Goal: Information Seeking & Learning: Learn about a topic

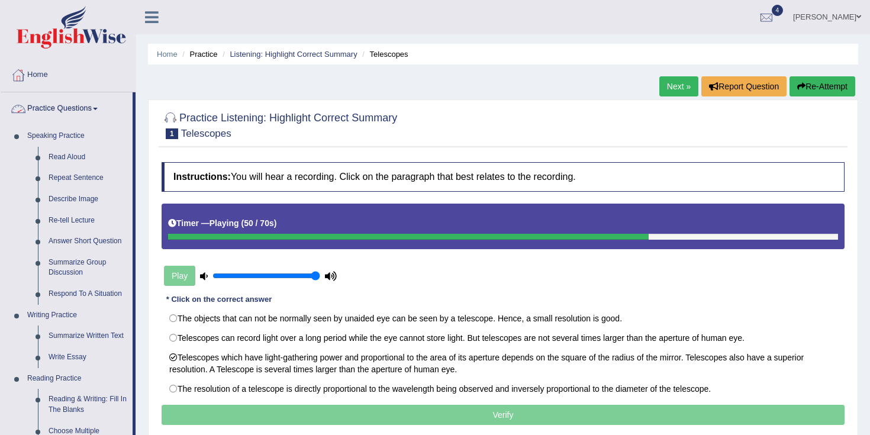
click at [66, 102] on link "Practice Questions" at bounding box center [67, 107] width 132 height 30
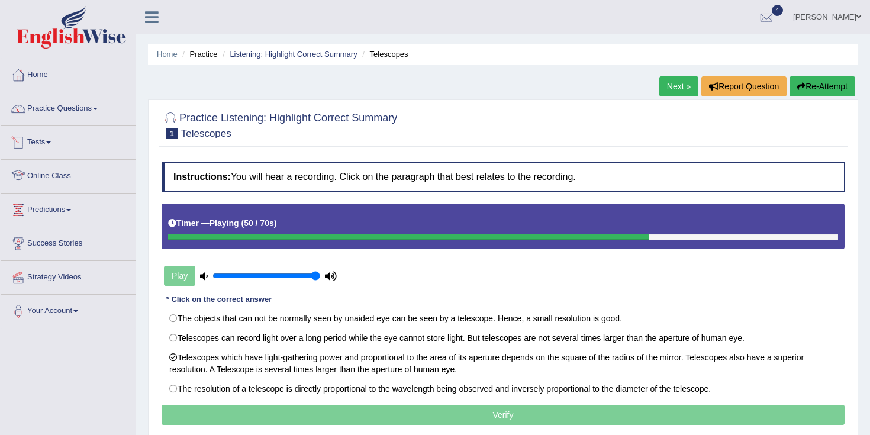
click at [60, 115] on link "Practice Questions" at bounding box center [68, 107] width 135 height 30
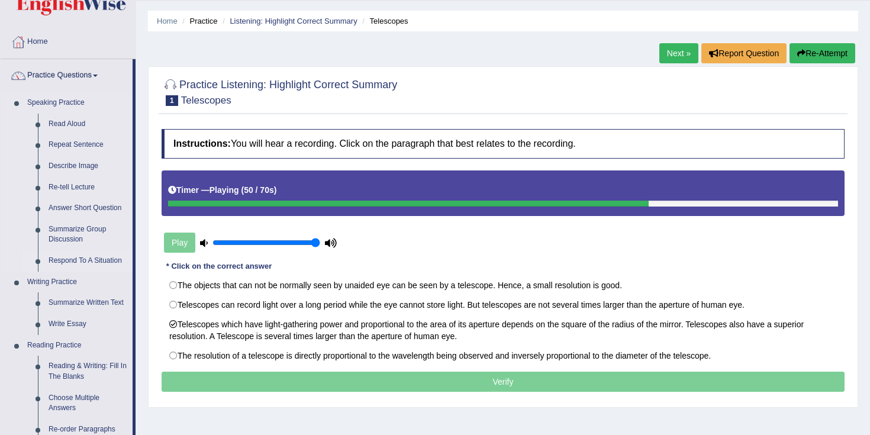
scroll to position [37, 0]
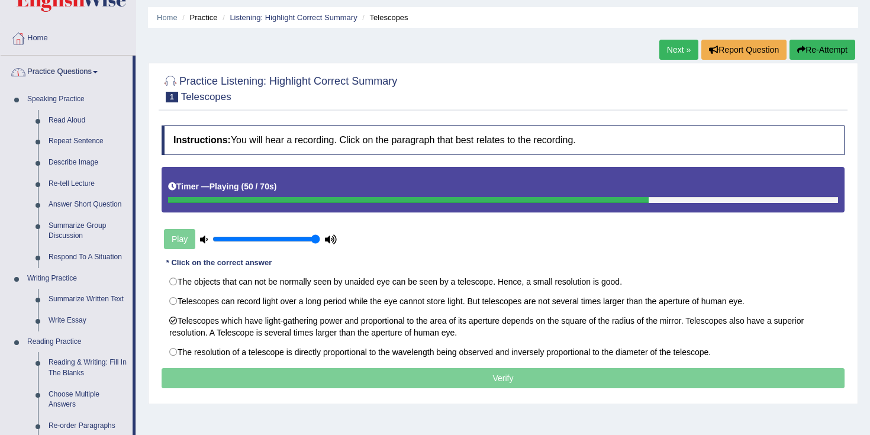
click at [85, 75] on link "Practice Questions" at bounding box center [67, 71] width 132 height 30
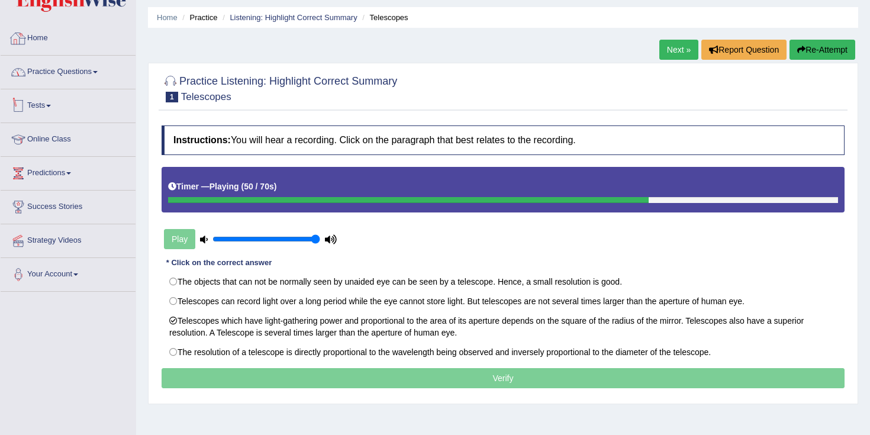
click at [47, 101] on link "Tests" at bounding box center [68, 104] width 135 height 30
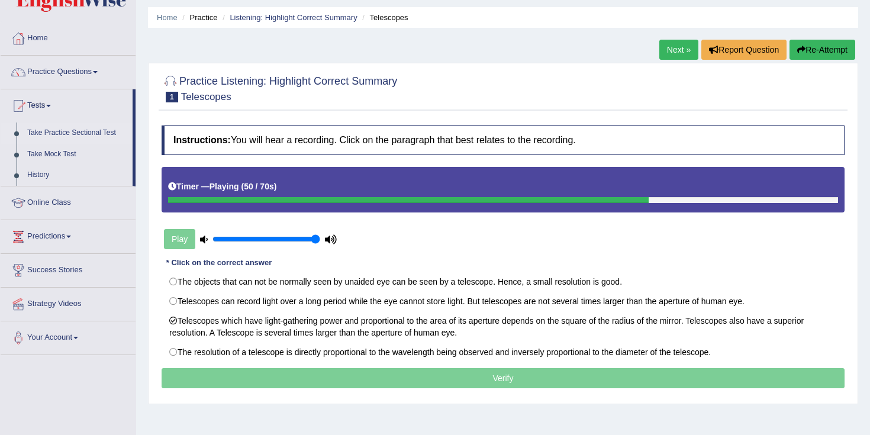
click at [59, 130] on link "Take Practice Sectional Test" at bounding box center [77, 133] width 111 height 21
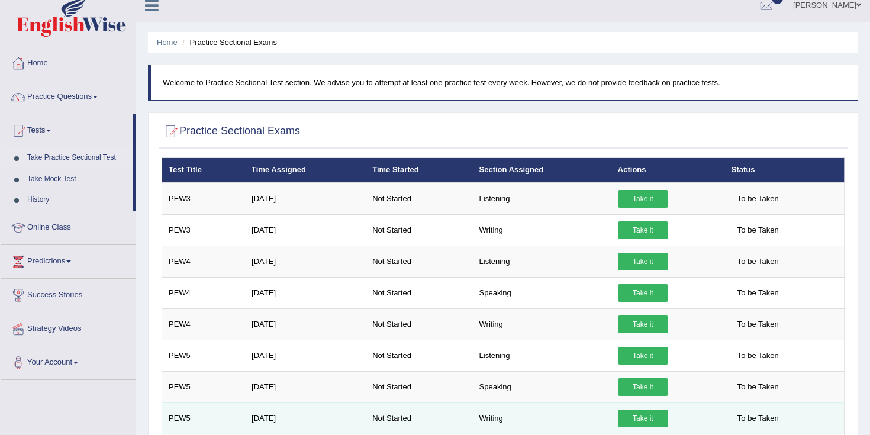
scroll to position [17, 0]
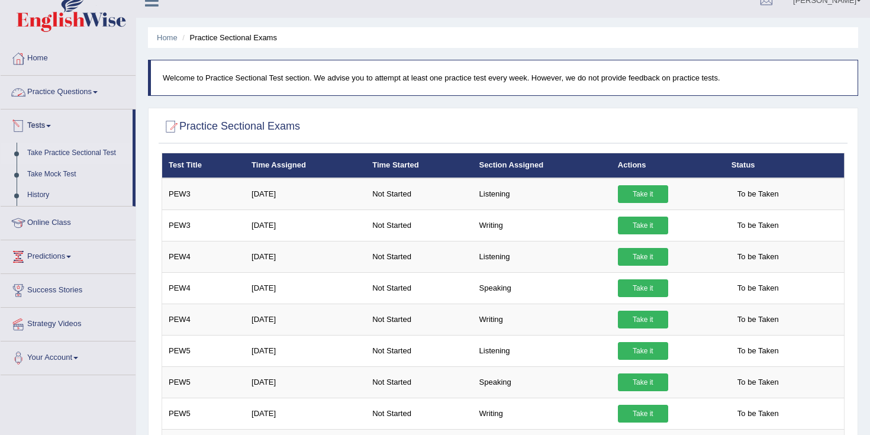
click at [50, 89] on link "Practice Questions" at bounding box center [68, 91] width 135 height 30
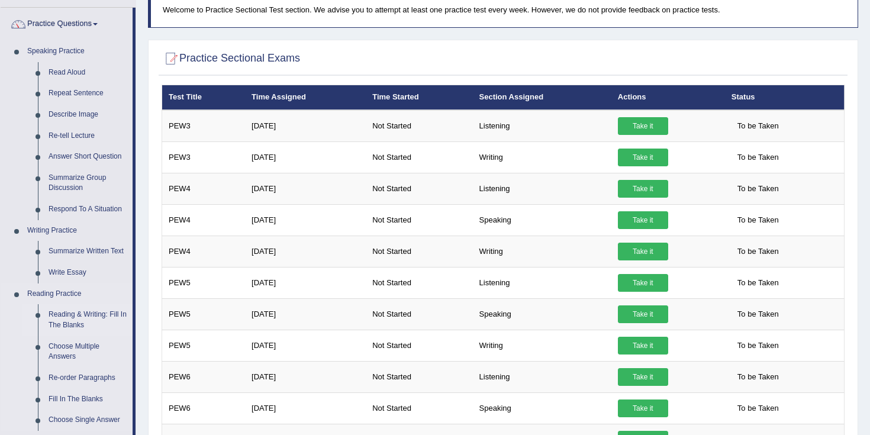
scroll to position [94, 0]
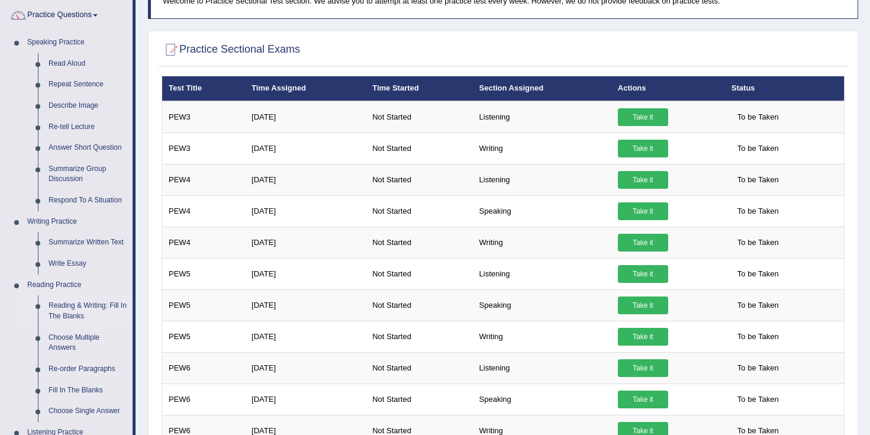
click at [65, 301] on link "Reading & Writing: Fill In The Blanks" at bounding box center [87, 310] width 89 height 31
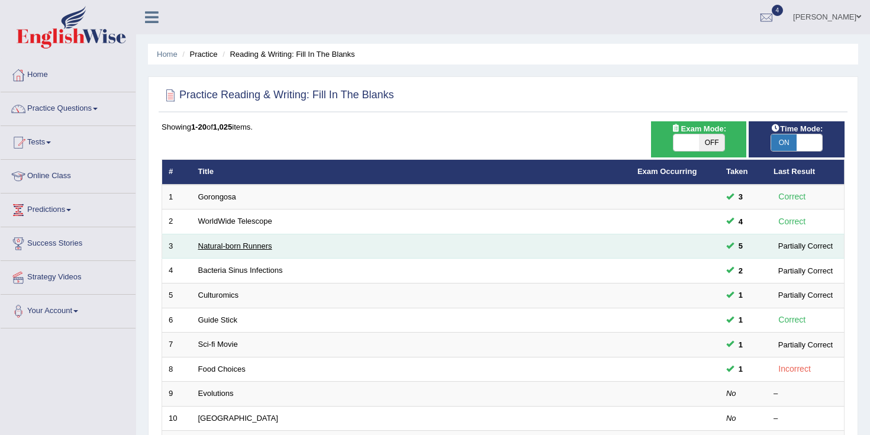
click at [221, 244] on link "Natural-born Runners" at bounding box center [235, 246] width 74 height 9
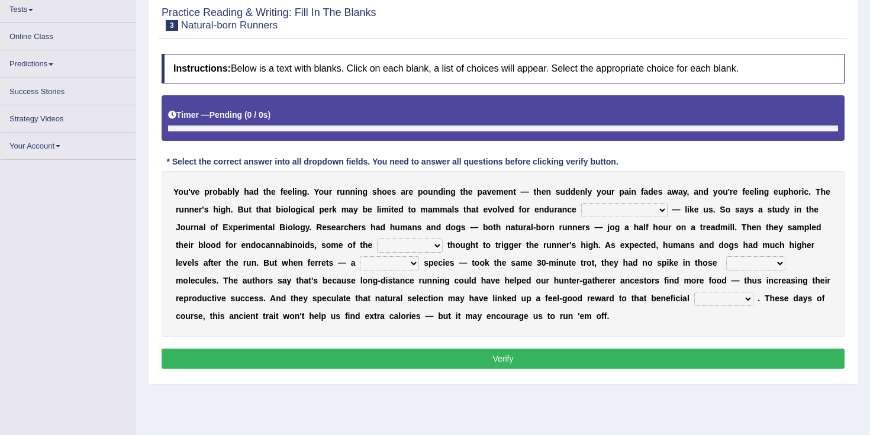
scroll to position [133, 0]
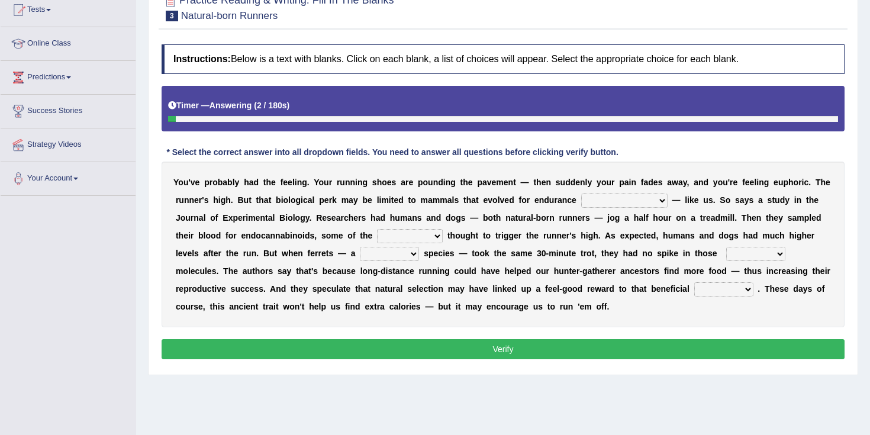
click at [605, 202] on select "dykes personalize classifies exercise" at bounding box center [624, 201] width 86 height 14
select select "dykes"
click at [378, 238] on select "almshouse turnarounds compounds foxhounds" at bounding box center [410, 236] width 66 height 14
select select "turnarounds"
click at [380, 258] on select "excellency merely faerie sedentary" at bounding box center [389, 254] width 59 height 14
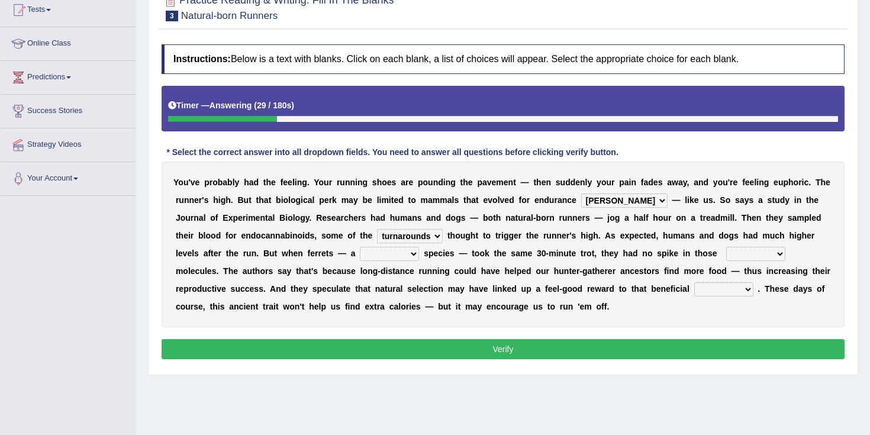
select select "merely"
click at [727, 253] on select "groaned feel-good inchoate loaned" at bounding box center [756, 254] width 59 height 14
select select "feel-good"
click at [695, 292] on select "wager exchanger behavior regulator" at bounding box center [724, 289] width 59 height 14
select select "exchanger"
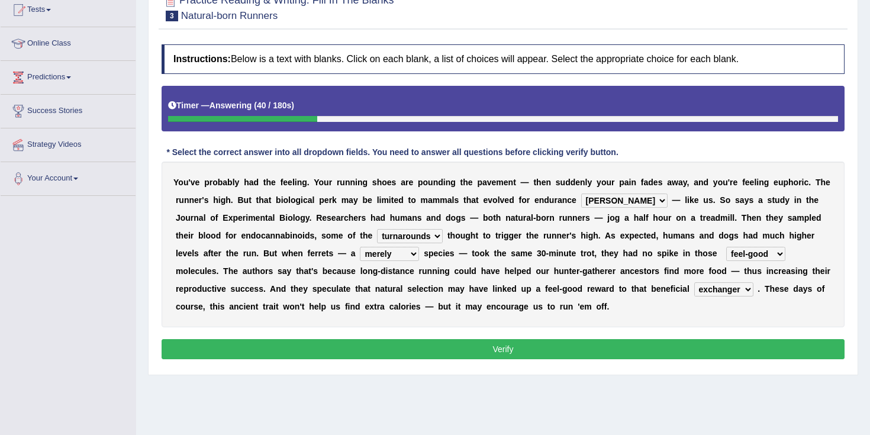
click at [601, 356] on button "Verify" at bounding box center [503, 349] width 683 height 20
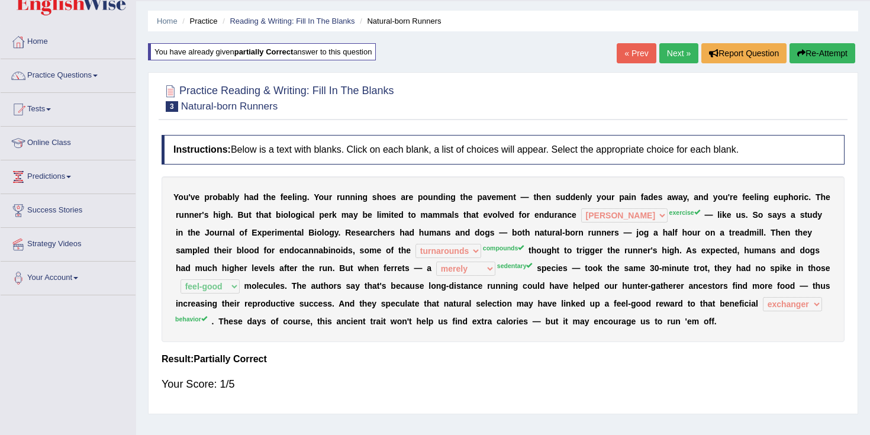
scroll to position [19, 0]
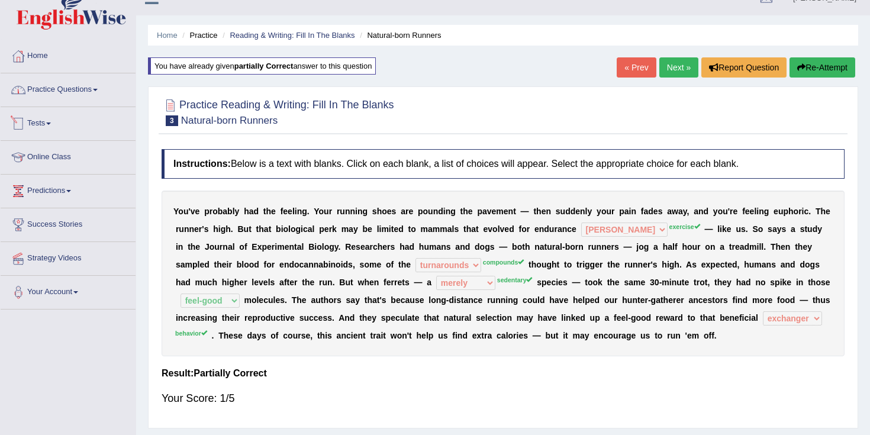
click at [49, 98] on link "Practice Questions" at bounding box center [68, 88] width 135 height 30
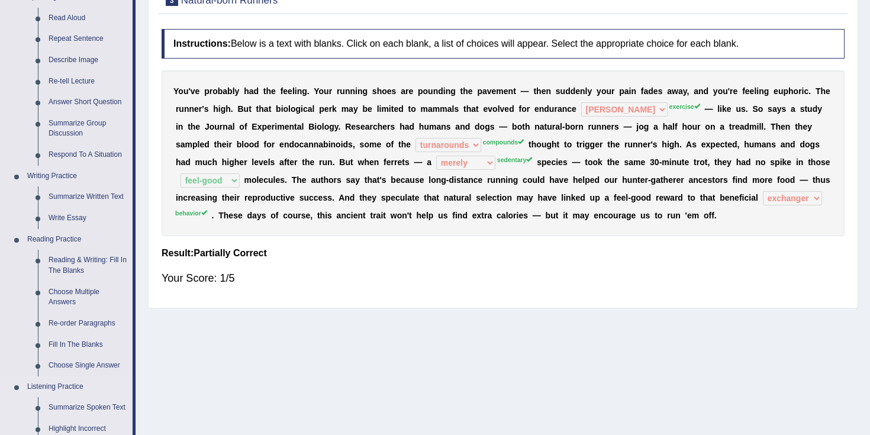
scroll to position [0, 0]
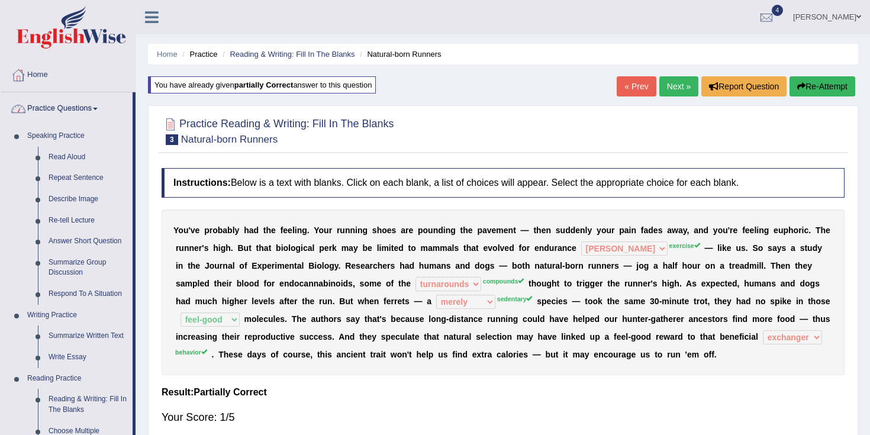
click at [60, 104] on link "Practice Questions" at bounding box center [67, 107] width 132 height 30
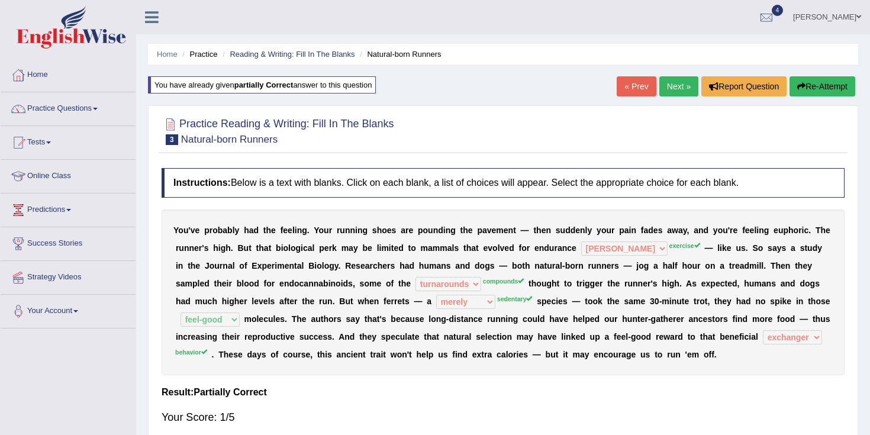
click at [60, 104] on link "Practice Questions" at bounding box center [68, 107] width 135 height 30
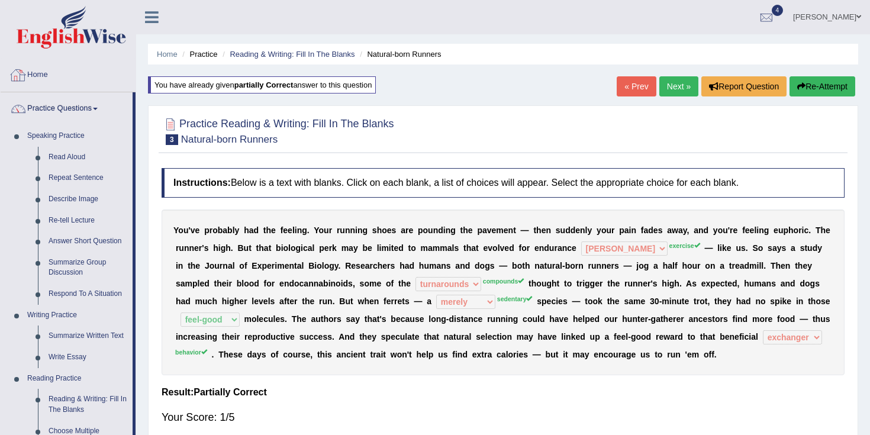
click at [42, 78] on link "Home" at bounding box center [68, 74] width 135 height 30
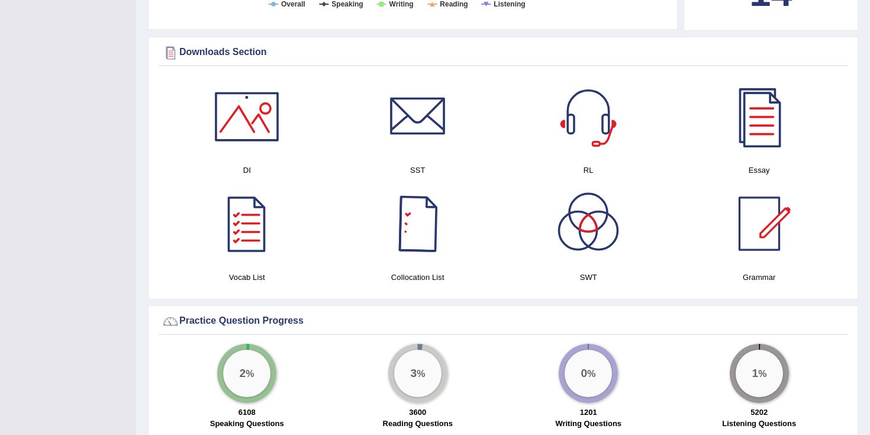
scroll to position [561, 0]
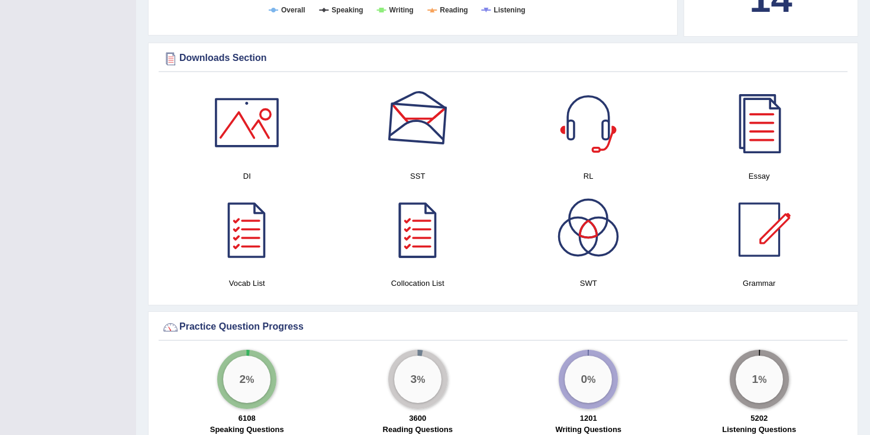
click at [419, 122] on div at bounding box center [418, 122] width 83 height 83
